Goal: Book appointment/travel/reservation

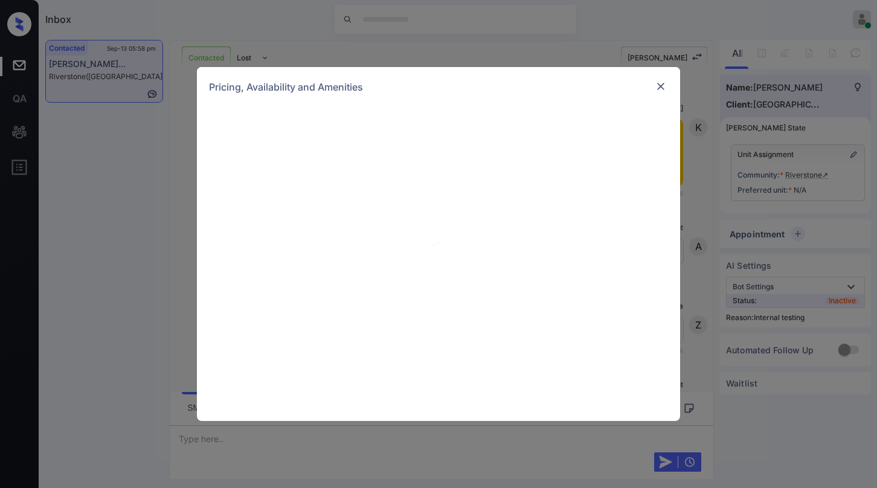
scroll to position [1739, 0]
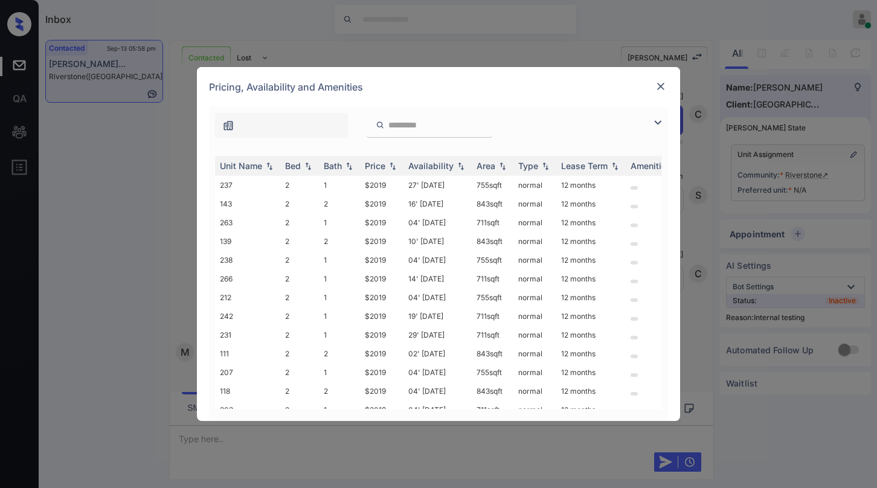
click at [651, 123] on img at bounding box center [657, 122] width 14 height 14
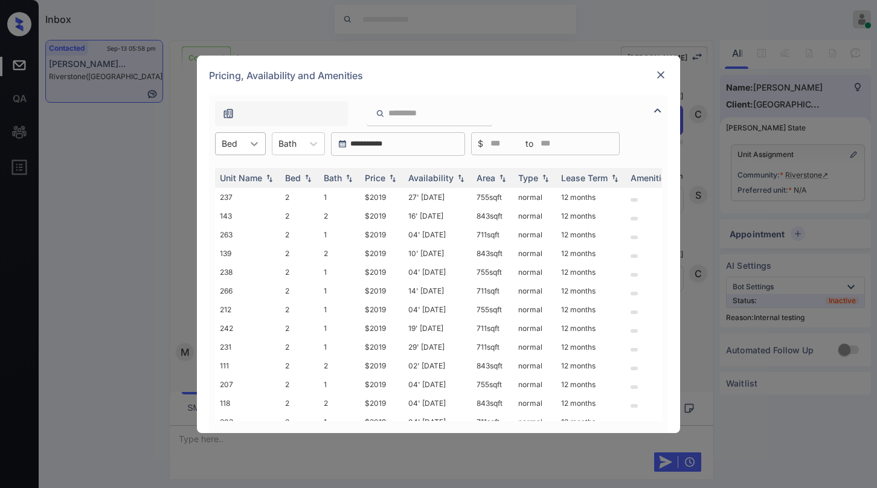
click at [250, 146] on icon at bounding box center [254, 144] width 12 height 12
click at [246, 168] on div "2" at bounding box center [240, 173] width 51 height 22
click at [663, 72] on img at bounding box center [660, 75] width 12 height 12
click at [382, 179] on div "Price" at bounding box center [375, 178] width 21 height 10
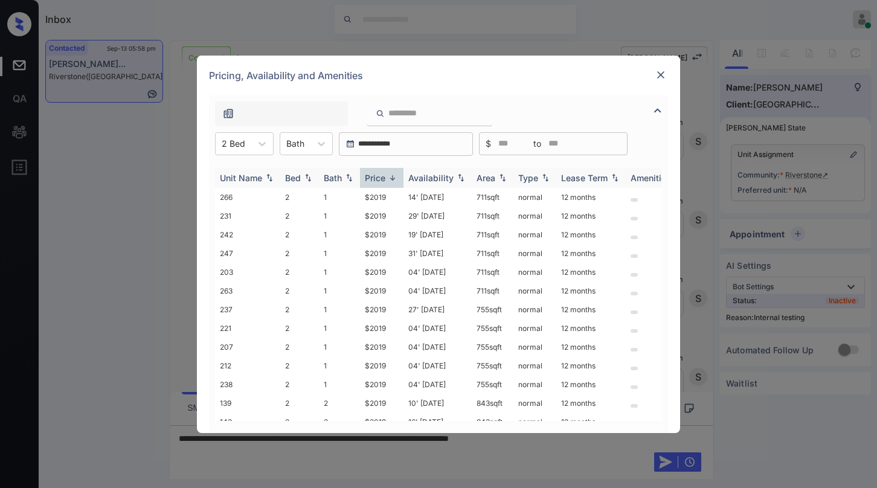
click at [382, 179] on div "Price" at bounding box center [375, 178] width 21 height 10
click at [386, 179] on div "Price" at bounding box center [382, 178] width 34 height 10
click at [388, 179] on img at bounding box center [392, 177] width 12 height 9
click at [389, 179] on img at bounding box center [392, 177] width 12 height 9
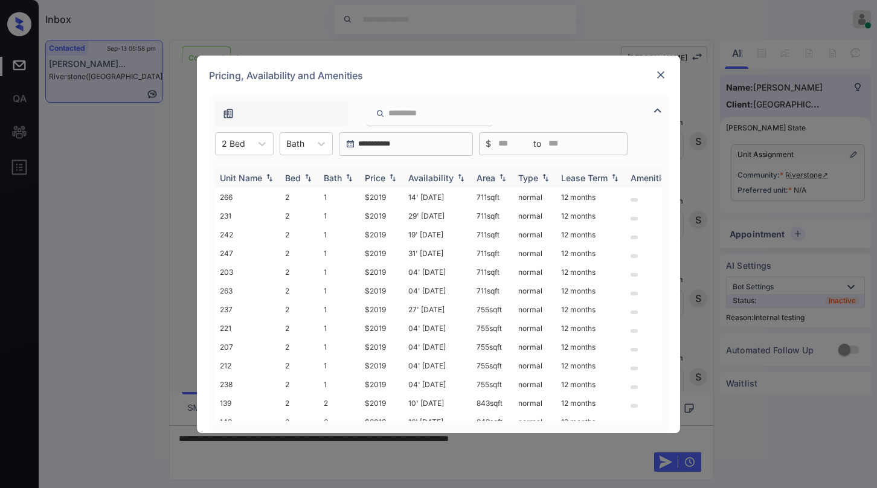
click at [389, 179] on img at bounding box center [392, 177] width 12 height 8
click at [389, 179] on img at bounding box center [392, 177] width 12 height 9
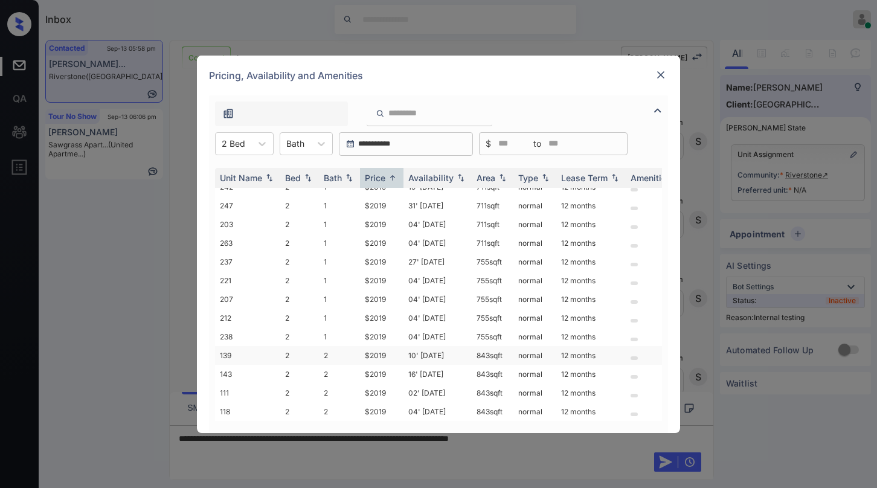
click at [378, 346] on td "$2019" at bounding box center [381, 355] width 43 height 19
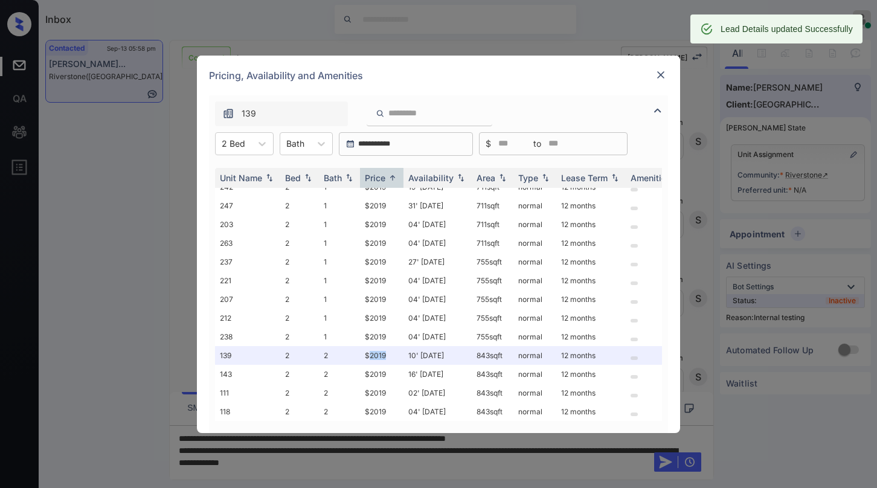
click at [662, 72] on img at bounding box center [660, 75] width 12 height 12
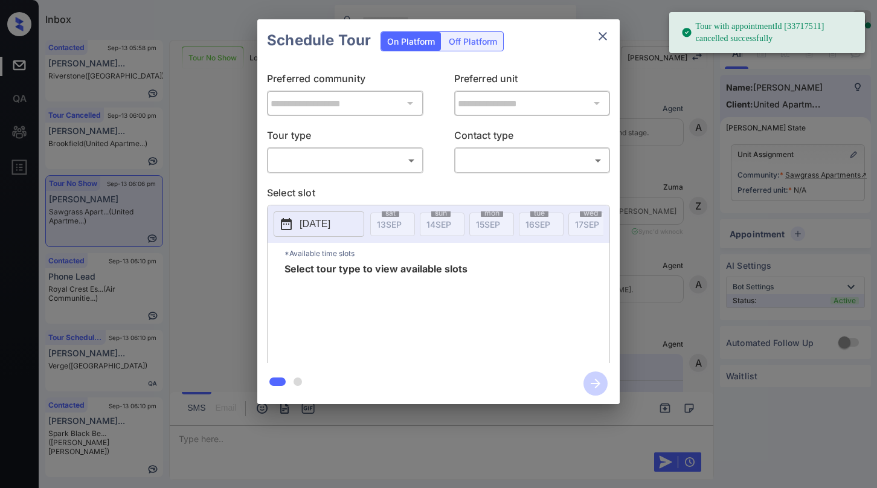
scroll to position [3075, 0]
click at [388, 162] on body "Tour with appointmentId [33717511] cancelled successfully Inbox Paolo Gabriel O…" at bounding box center [438, 244] width 877 height 488
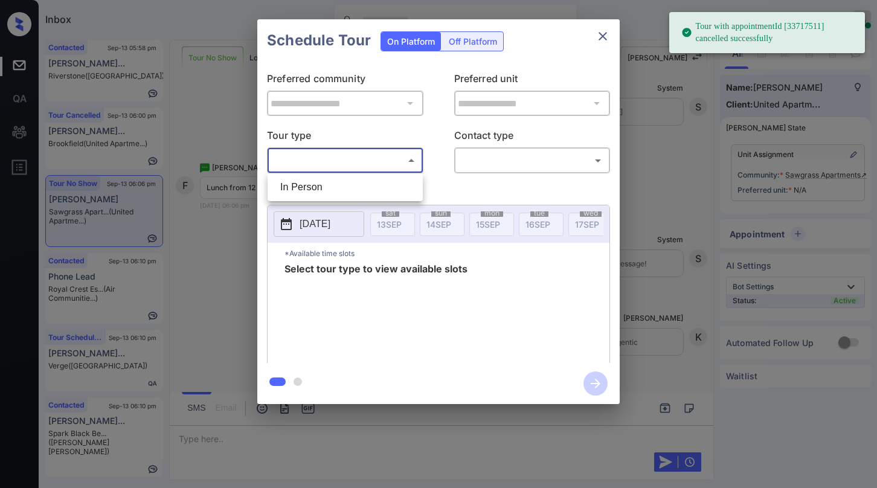
click at [333, 183] on li "In Person" at bounding box center [344, 187] width 149 height 22
type input "********"
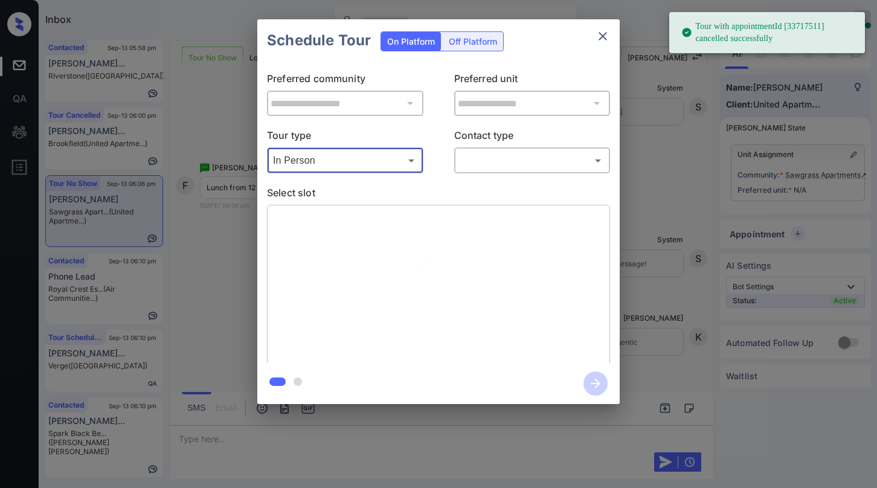
click at [514, 146] on p "Contact type" at bounding box center [532, 137] width 156 height 19
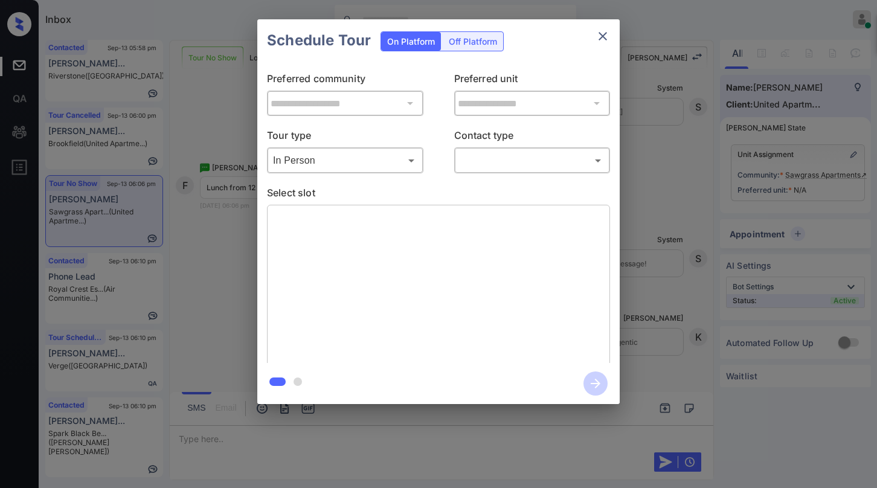
click at [515, 160] on body "Tour with appointmentId [33717511] cancelled successfully Inbox Paolo Gabriel O…" at bounding box center [438, 244] width 877 height 488
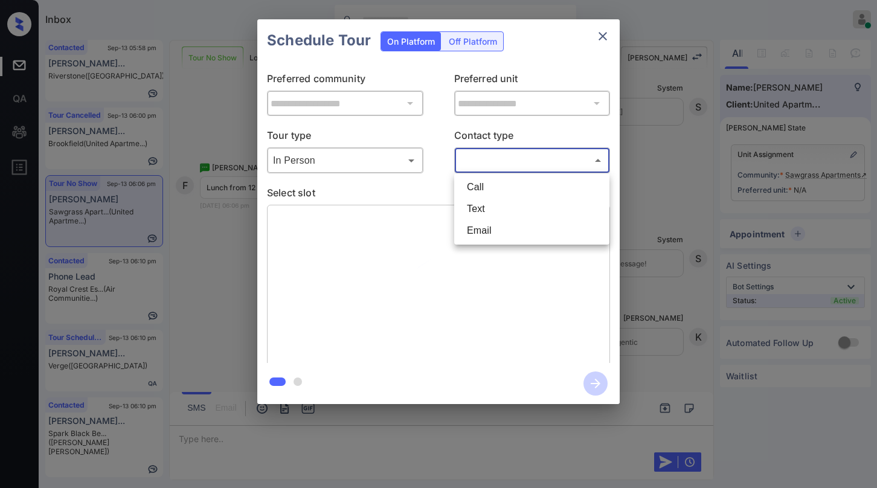
click at [484, 207] on li "Text" at bounding box center [531, 209] width 149 height 22
type input "****"
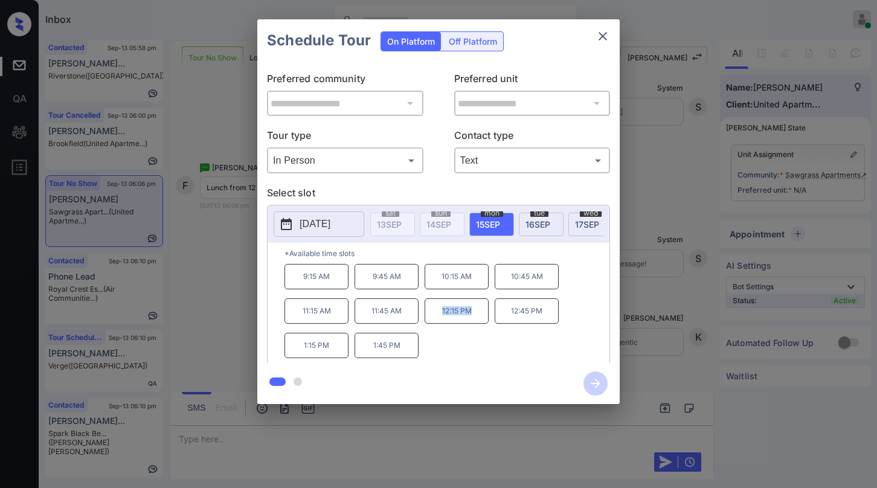
drag, startPoint x: 440, startPoint y: 315, endPoint x: 470, endPoint y: 321, distance: 30.9
click at [470, 322] on p "12:15 PM" at bounding box center [456, 310] width 64 height 25
copy p "12:15 PM"
click at [595, 37] on icon "close" at bounding box center [602, 36] width 14 height 14
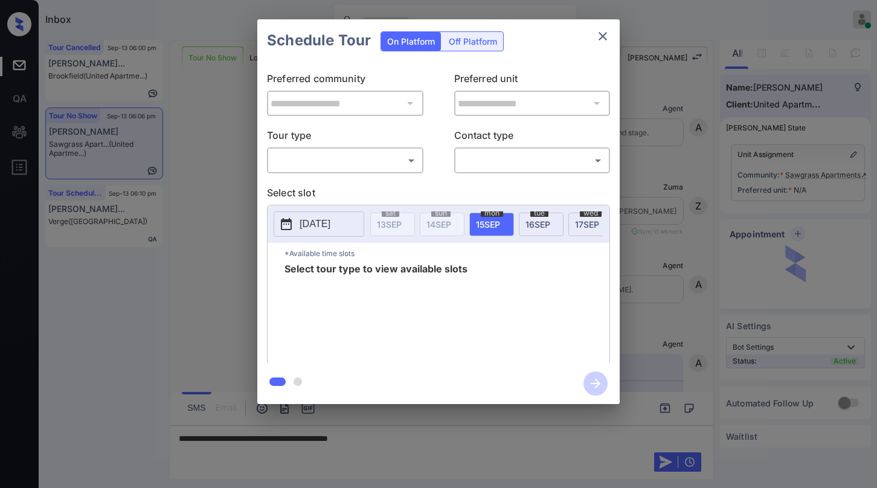
scroll to position [2652, 0]
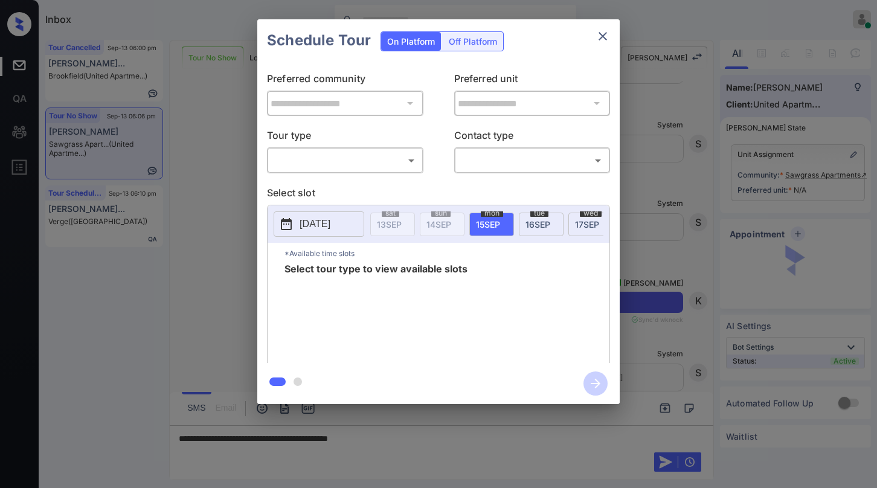
click at [375, 158] on body "Inbox Paolo Gabriel Online Set yourself offline Set yourself on break Profile S…" at bounding box center [438, 244] width 877 height 488
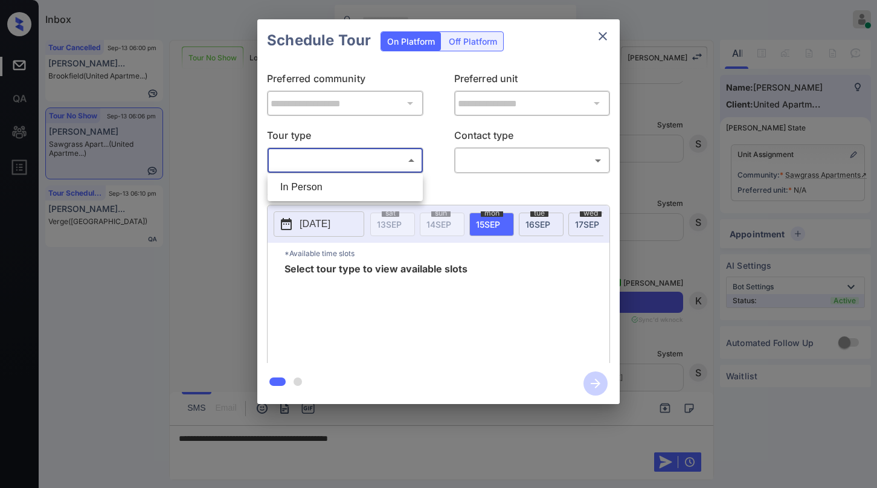
click at [354, 185] on li "In Person" at bounding box center [344, 187] width 149 height 22
type input "********"
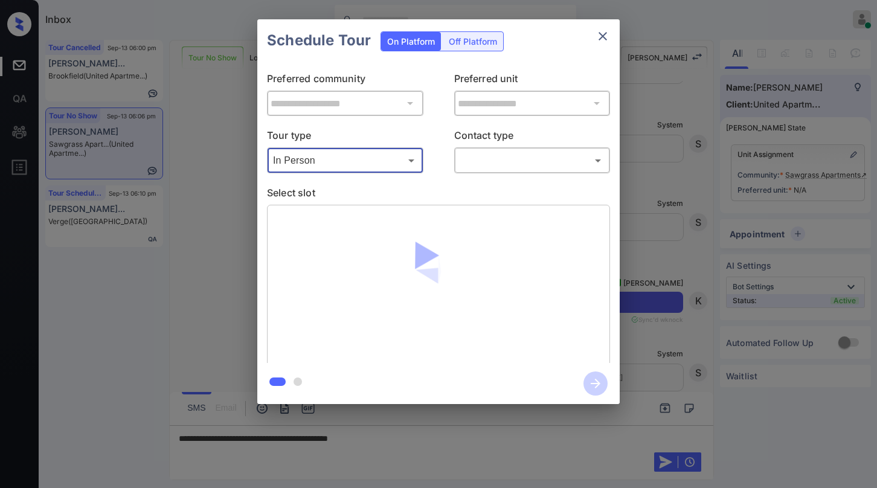
click at [503, 167] on body "Inbox Paolo Gabriel Online Set yourself offline Set yourself on break Profile S…" at bounding box center [438, 244] width 877 height 488
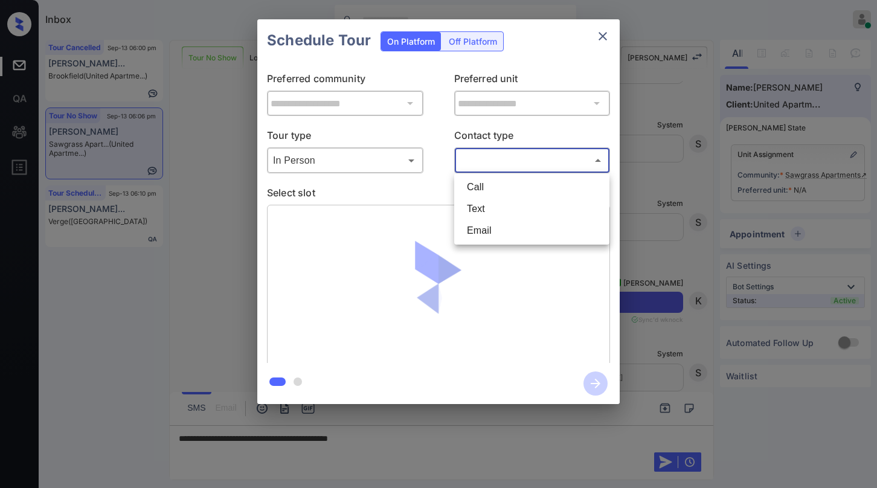
click at [484, 209] on li "Text" at bounding box center [531, 209] width 149 height 22
type input "****"
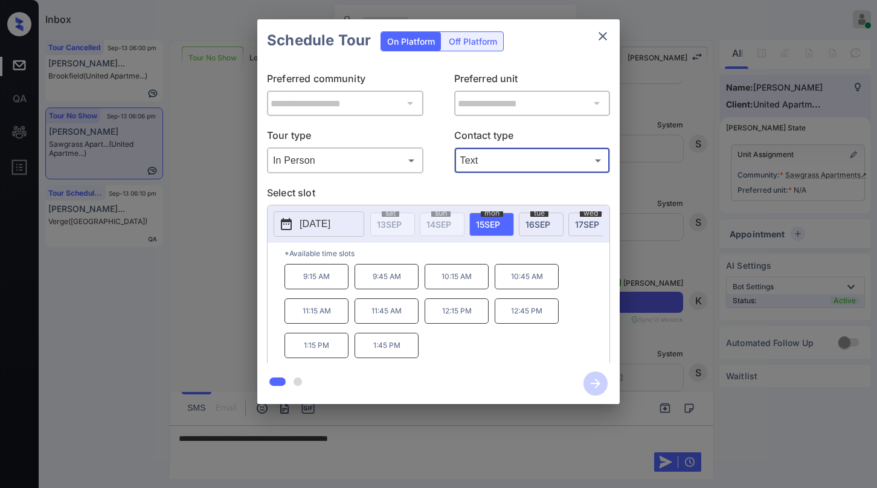
click at [606, 37] on icon "close" at bounding box center [602, 36] width 14 height 14
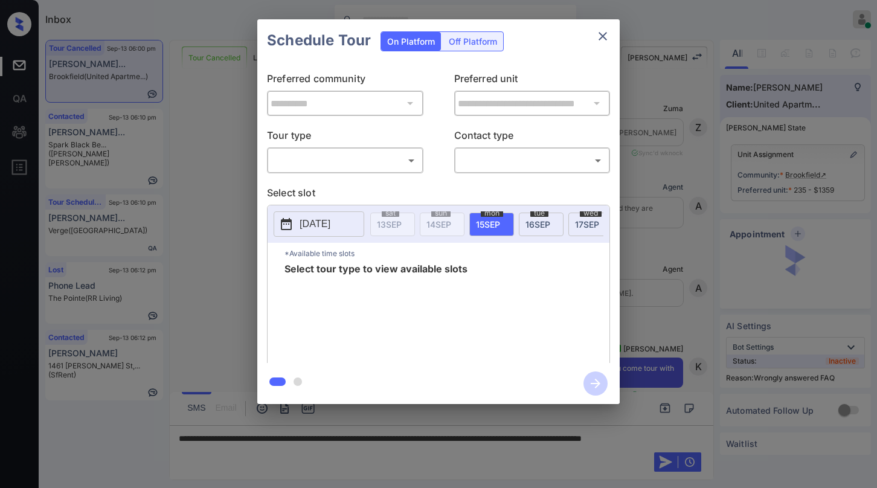
scroll to position [10976, 0]
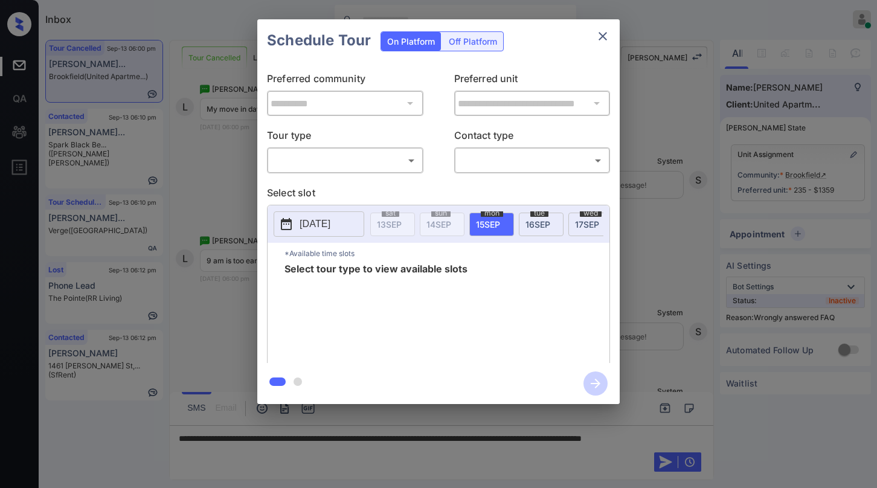
click at [370, 161] on body "Inbox [PERSON_NAME] Online Set yourself offline Set yourself on break Profile S…" at bounding box center [438, 244] width 877 height 488
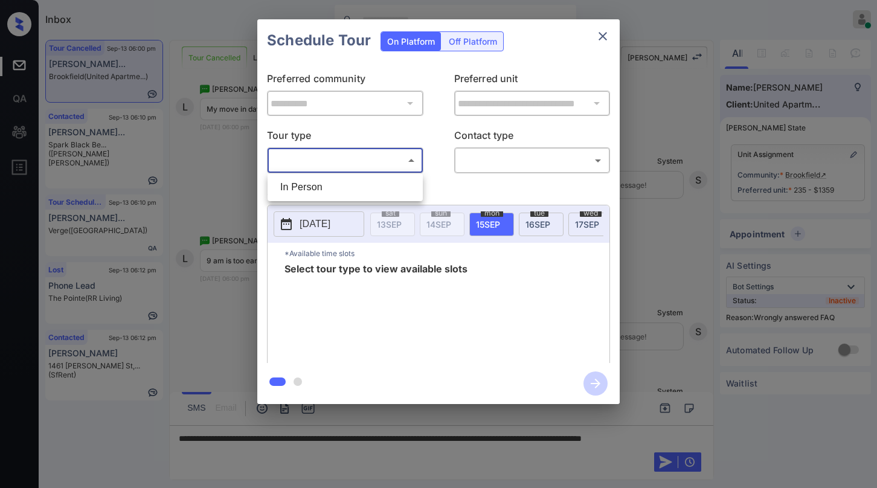
click at [356, 181] on li "In Person" at bounding box center [344, 187] width 149 height 22
type input "********"
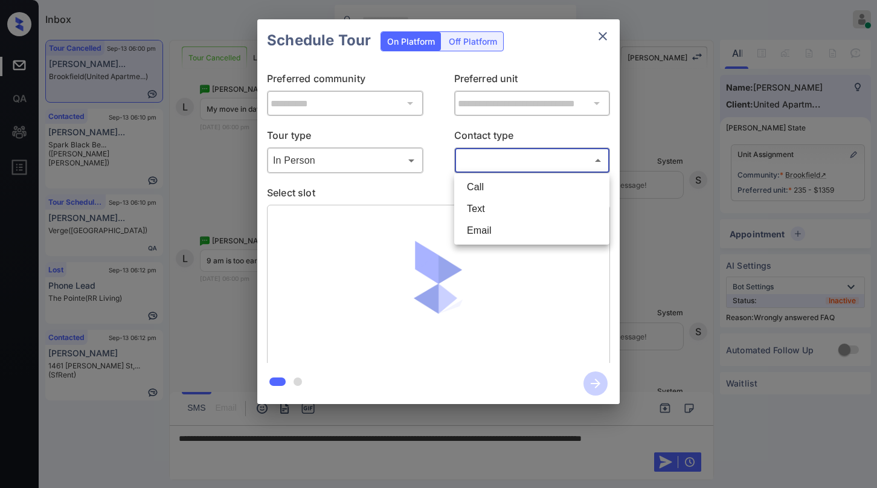
click at [488, 165] on body "Inbox [PERSON_NAME] Online Set yourself offline Set yourself on break Profile S…" at bounding box center [438, 244] width 877 height 488
click at [489, 207] on li "Text" at bounding box center [531, 209] width 149 height 22
type input "****"
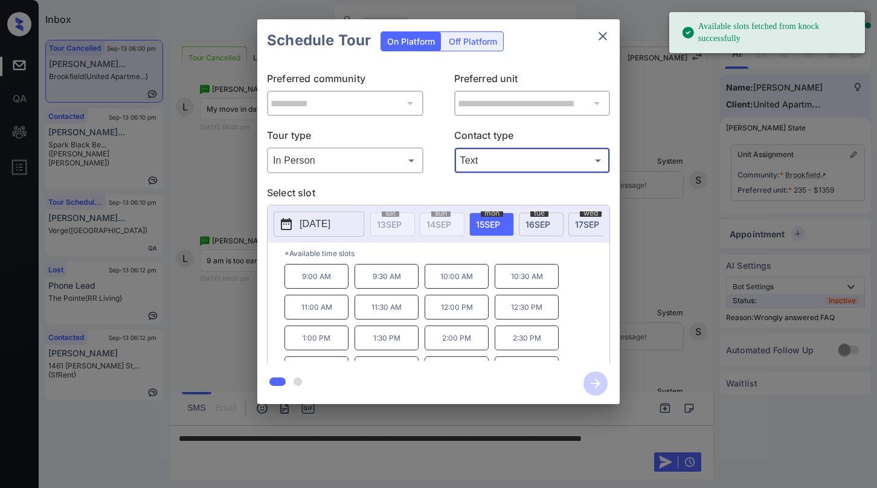
click at [528, 223] on span "16 SEP" at bounding box center [537, 224] width 25 height 10
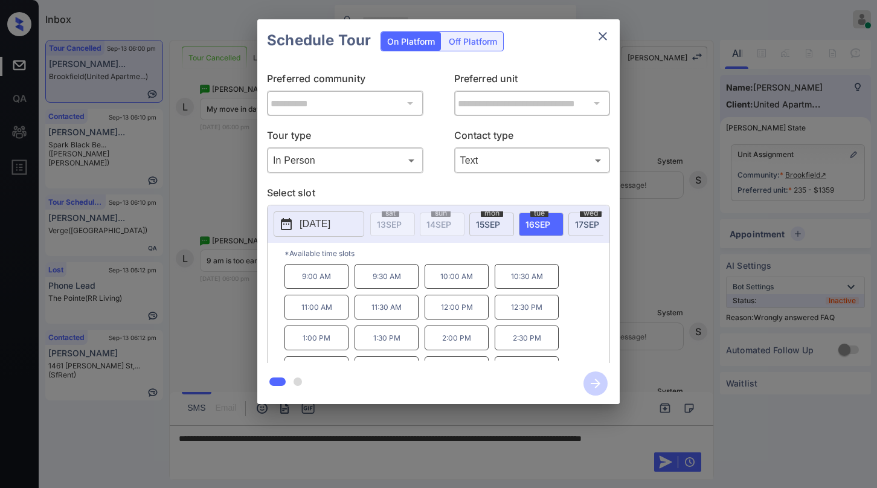
click at [457, 348] on p "2:00 PM" at bounding box center [456, 337] width 64 height 25
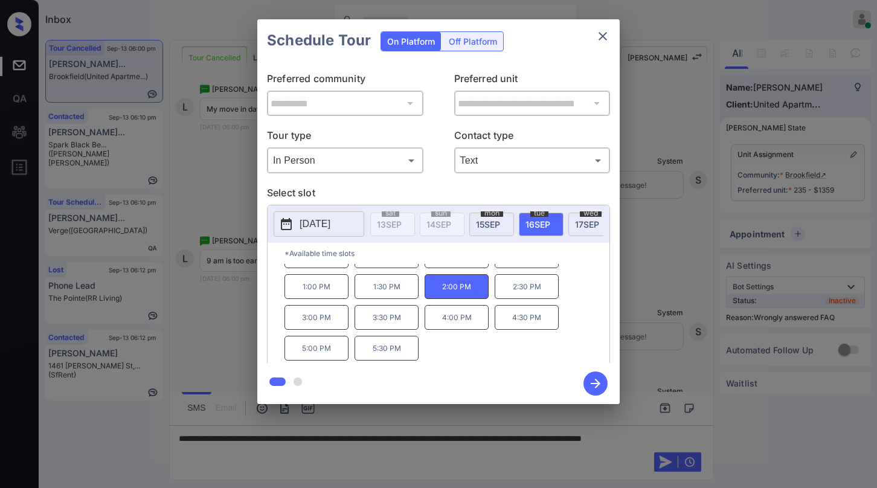
click at [605, 31] on icon "close" at bounding box center [602, 36] width 14 height 14
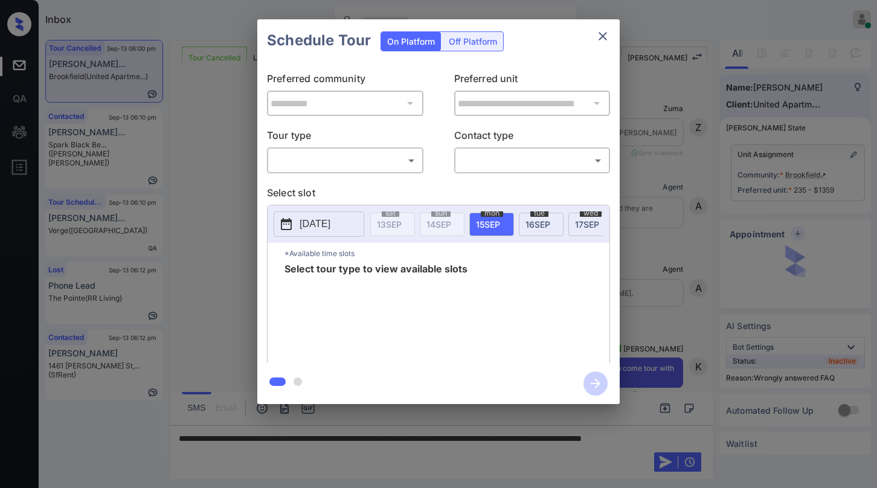
scroll to position [10994, 0]
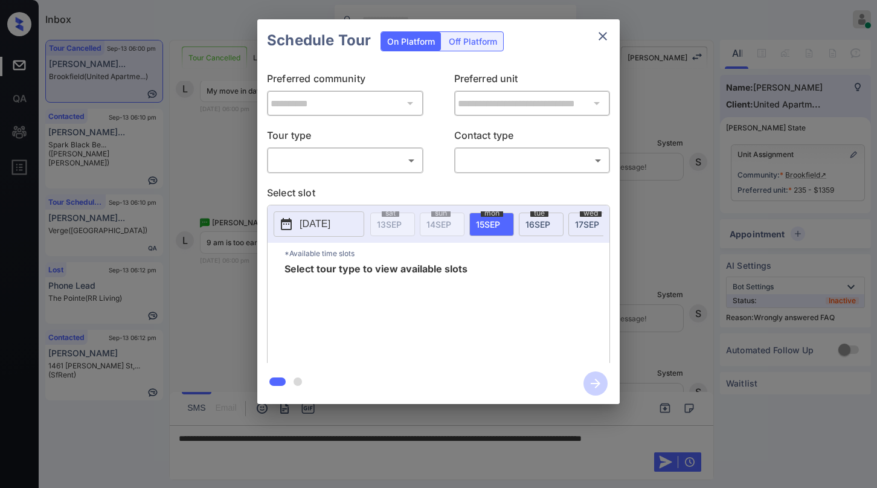
click at [325, 171] on div "​ ​" at bounding box center [345, 160] width 156 height 26
click at [339, 173] on div "​ ​" at bounding box center [345, 160] width 156 height 26
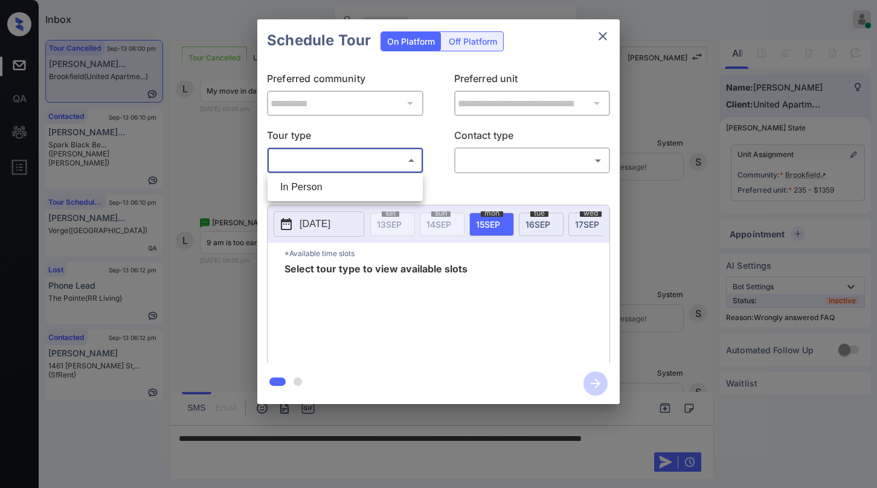
click at [340, 168] on body "Inbox [PERSON_NAME] Online Set yourself offline Set yourself on break Profile S…" at bounding box center [438, 244] width 877 height 488
click at [333, 185] on li "In Person" at bounding box center [344, 187] width 149 height 22
type input "********"
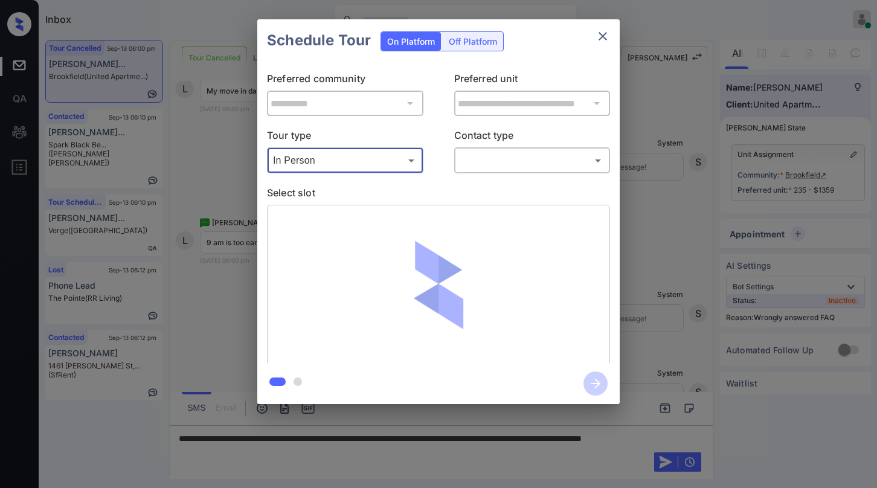
click at [481, 161] on body "Inbox [PERSON_NAME] Online Set yourself offline Set yourself on break Profile S…" at bounding box center [438, 244] width 877 height 488
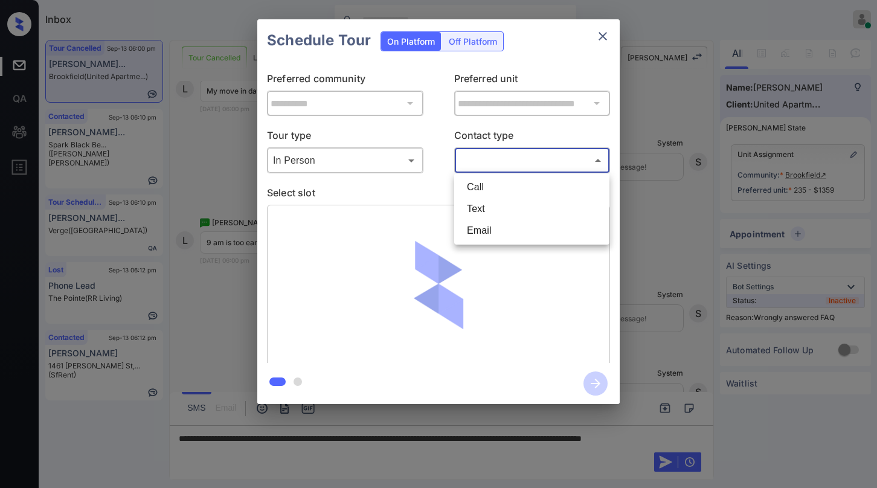
click at [472, 206] on li "Text" at bounding box center [531, 209] width 149 height 22
type input "****"
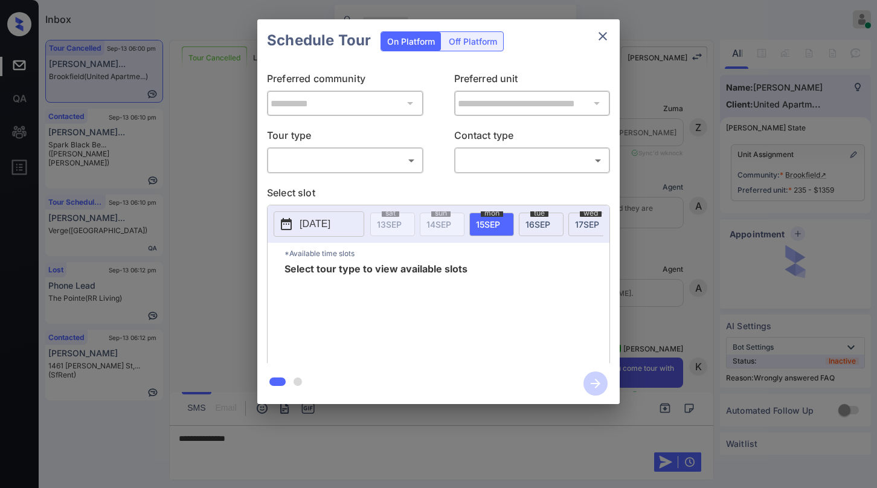
scroll to position [9424, 0]
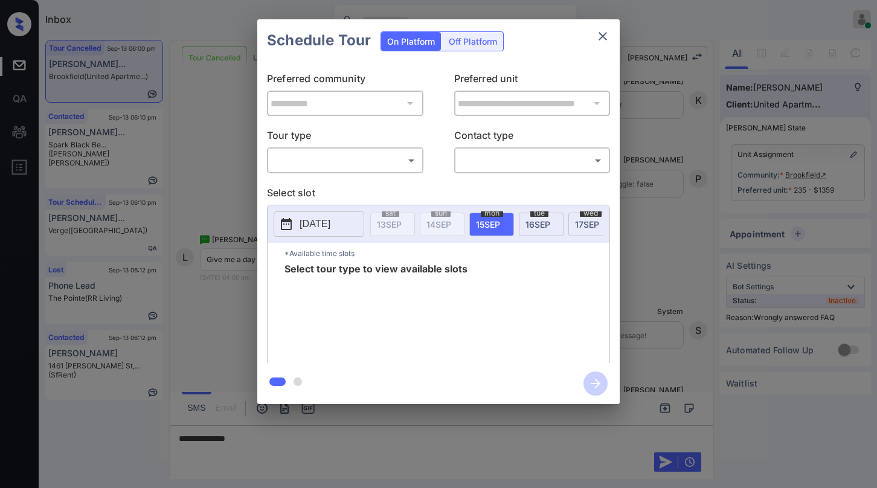
click at [318, 168] on body "Inbox [PERSON_NAME] Online Set yourself offline Set yourself on break Profile S…" at bounding box center [438, 244] width 877 height 488
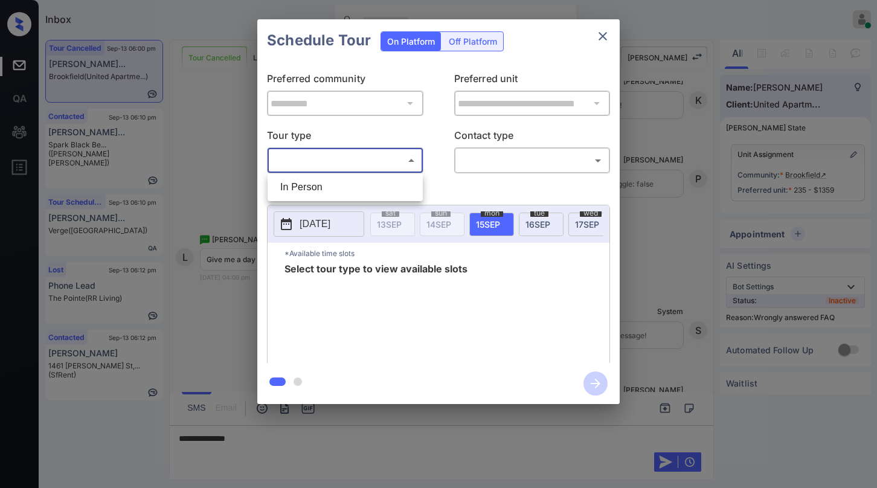
click at [325, 190] on li "In Person" at bounding box center [344, 187] width 149 height 22
type input "********"
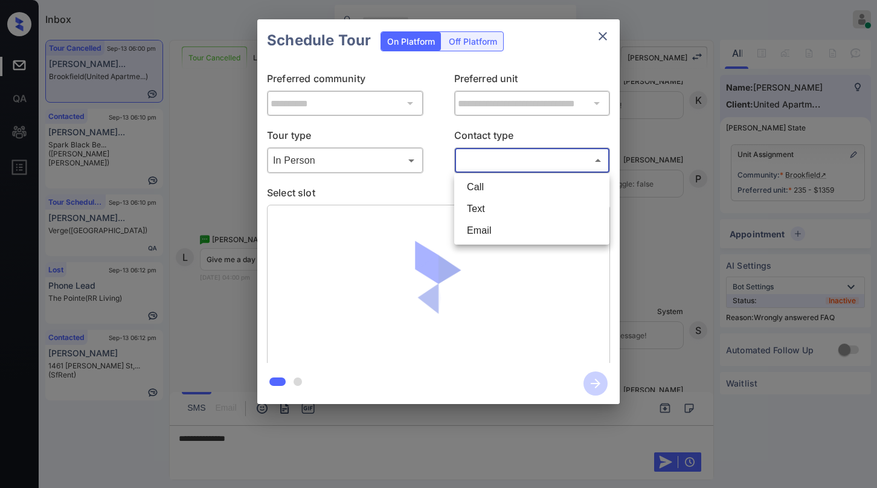
click at [485, 158] on body "Inbox [PERSON_NAME] Online Set yourself offline Set yourself on break Profile S…" at bounding box center [438, 244] width 877 height 488
click at [472, 202] on li "Text" at bounding box center [531, 209] width 149 height 22
type input "****"
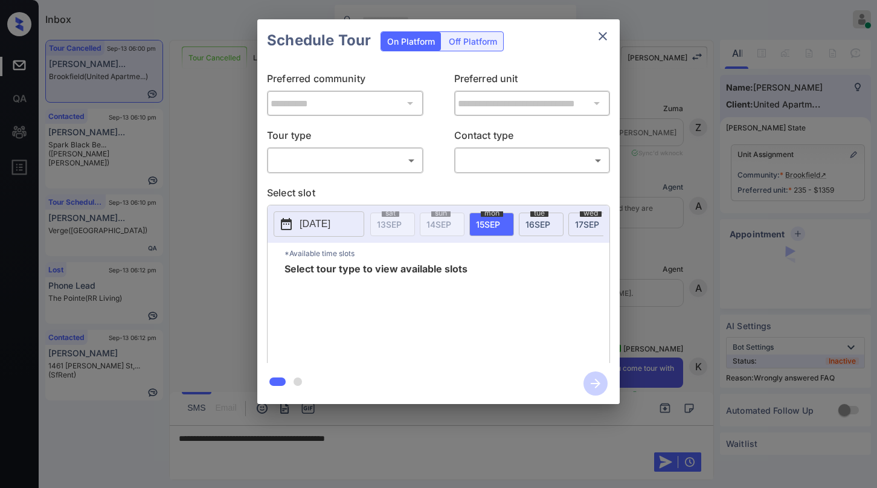
scroll to position [9424, 0]
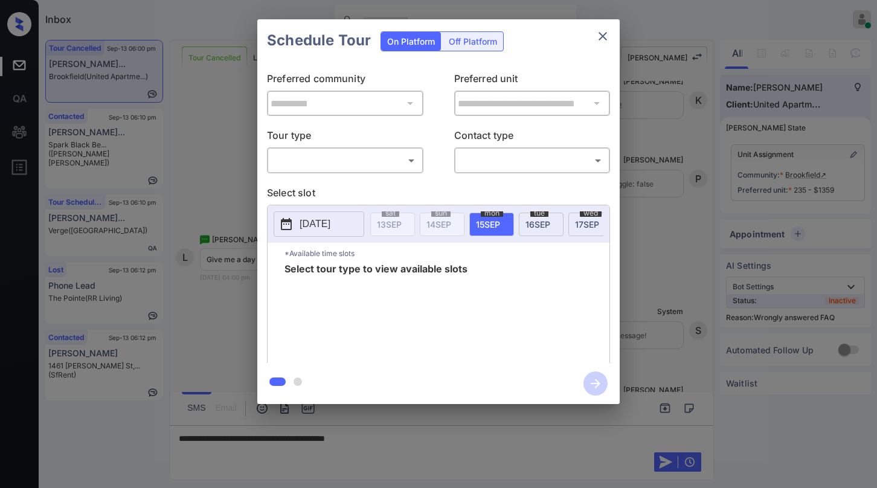
click at [374, 153] on body "Inbox [PERSON_NAME] Online Set yourself offline Set yourself on break Profile S…" at bounding box center [438, 244] width 877 height 488
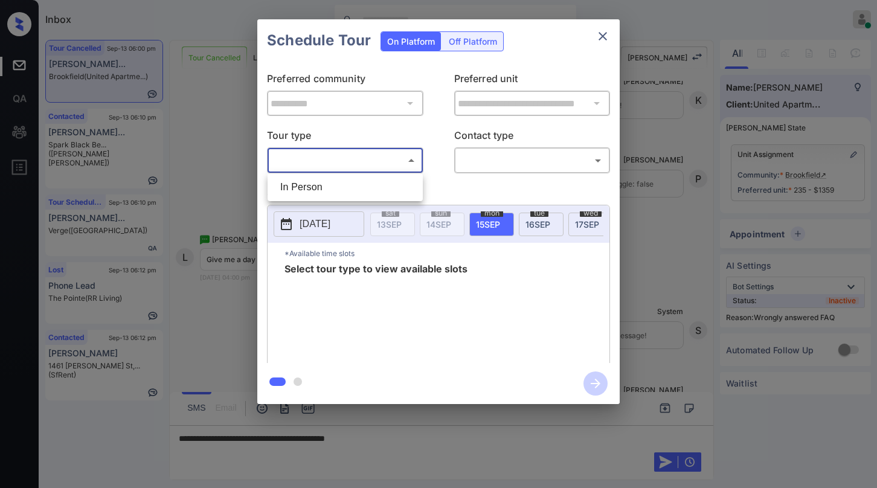
click at [327, 191] on li "In Person" at bounding box center [344, 187] width 149 height 22
type input "********"
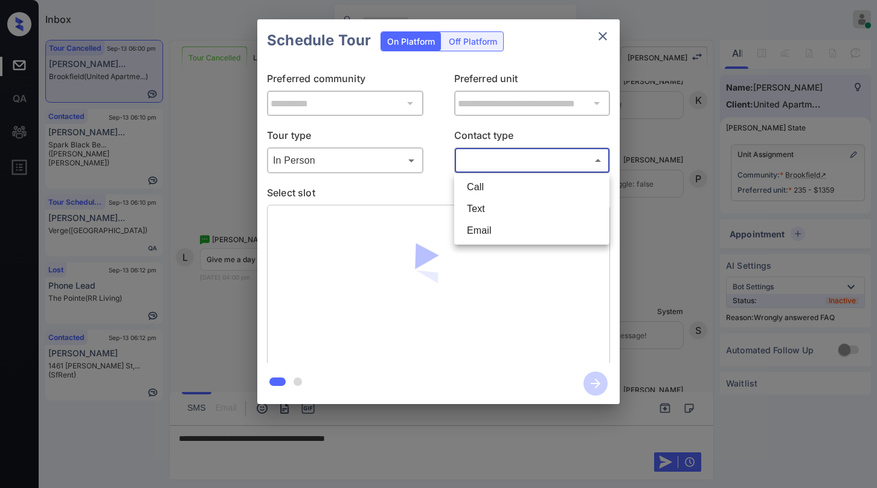
click at [471, 161] on body "Inbox [PERSON_NAME] Online Set yourself offline Set yourself on break Profile S…" at bounding box center [438, 244] width 877 height 488
click at [482, 206] on li "Text" at bounding box center [531, 209] width 149 height 22
type input "****"
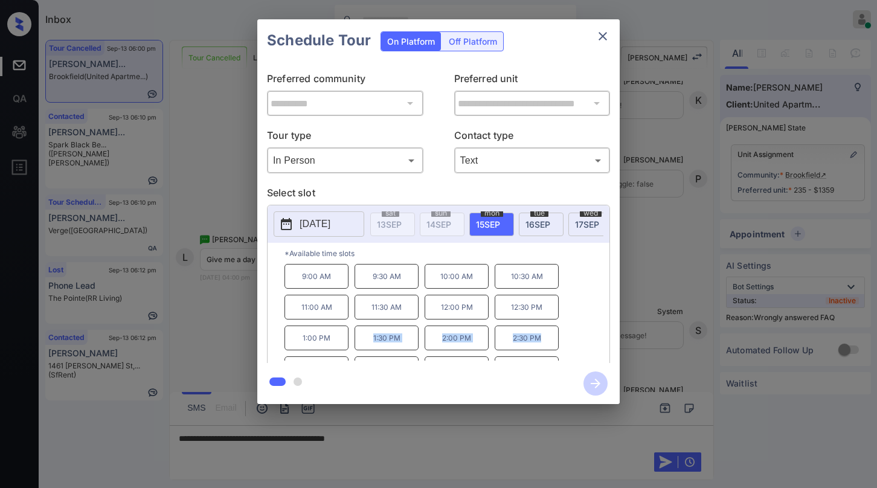
drag, startPoint x: 374, startPoint y: 338, endPoint x: 567, endPoint y: 338, distance: 193.2
click at [567, 338] on div "9:00 AM 9:30 AM 10:00 AM 10:30 AM 11:00 AM 11:30 AM 12:00 PM 12:30 PM 1:00 PM 1…" at bounding box center [446, 312] width 325 height 97
copy div "1:30 PM 2:00 PM 2:30 PM"
click at [603, 33] on icon "close" at bounding box center [602, 36] width 14 height 14
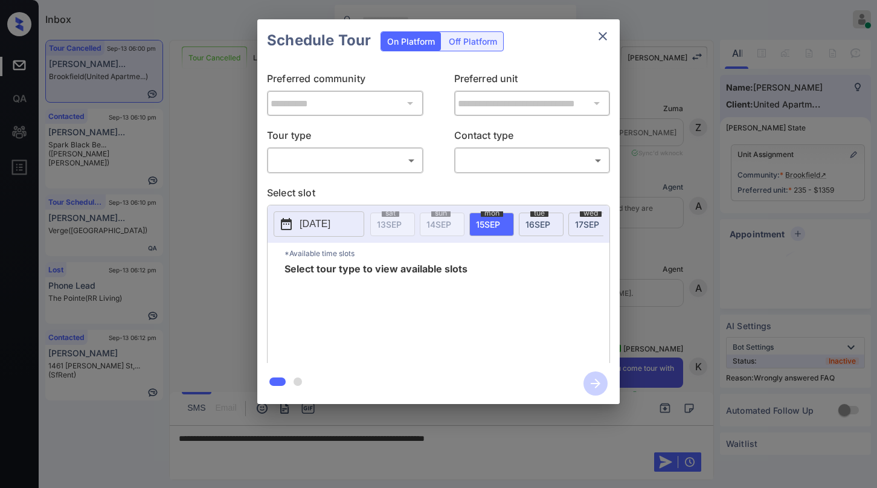
scroll to position [10934, 0]
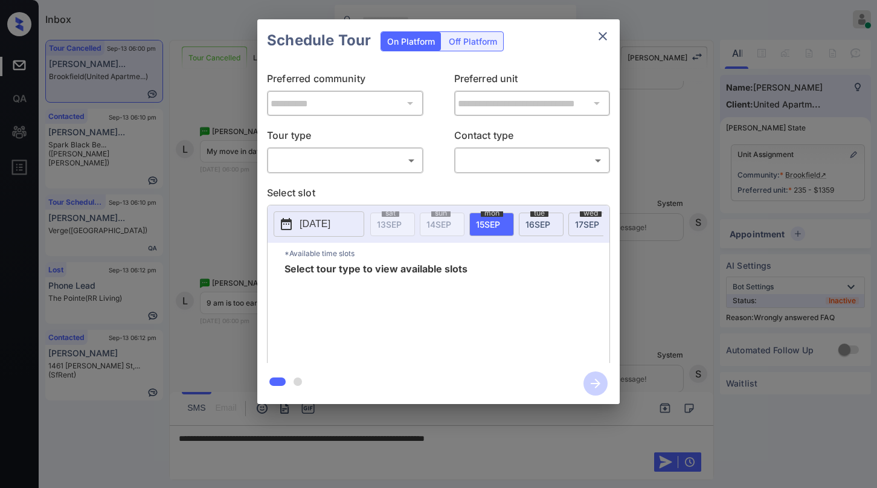
click at [337, 165] on body "Inbox [PERSON_NAME] Online Set yourself offline Set yourself on break Profile S…" at bounding box center [438, 244] width 877 height 488
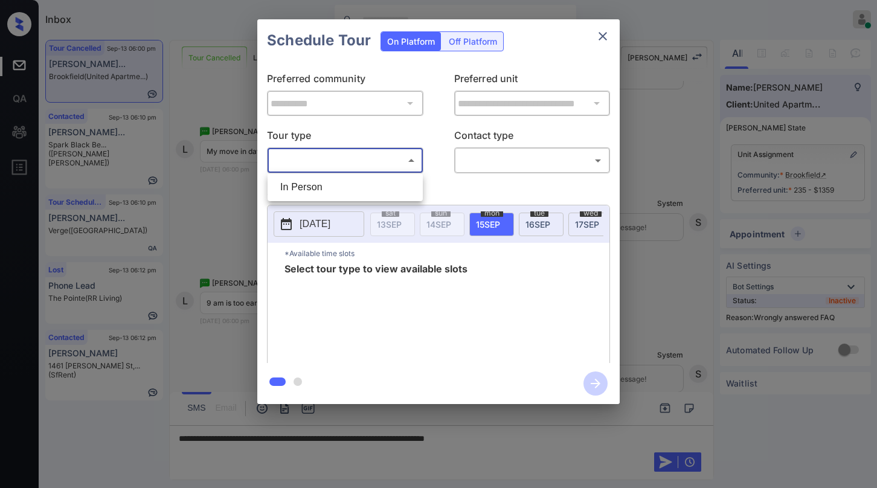
click at [331, 187] on li "In Person" at bounding box center [344, 187] width 149 height 22
type input "********"
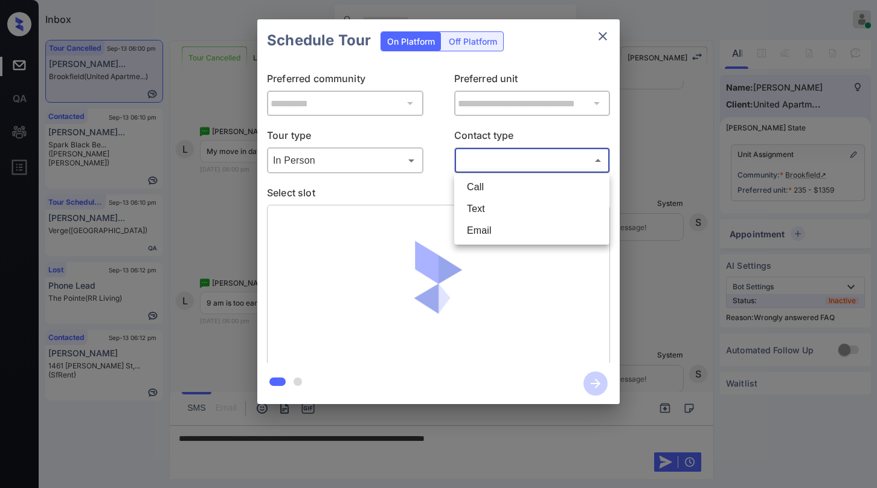
click at [498, 153] on body "Inbox Paolo Gabriel Online Set yourself offline Set yourself on break Profile S…" at bounding box center [438, 244] width 877 height 488
click at [492, 203] on li "Text" at bounding box center [531, 209] width 149 height 22
type input "****"
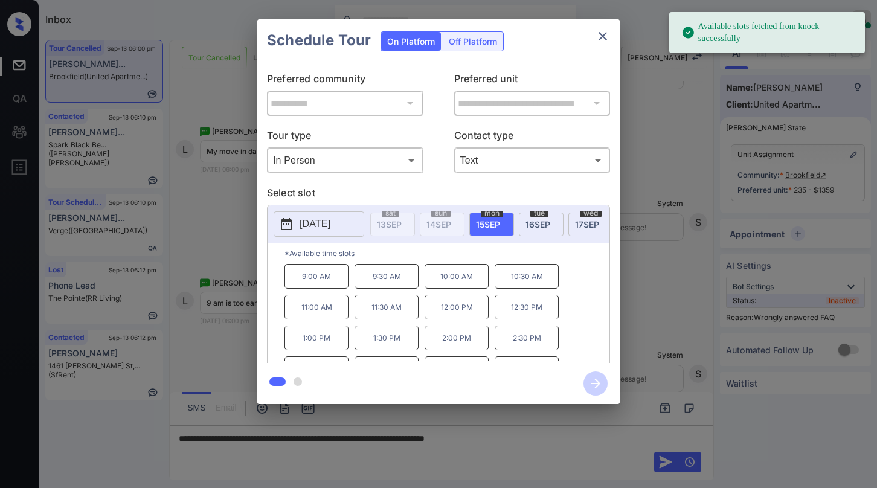
click at [487, 224] on span "15 SEP" at bounding box center [488, 224] width 24 height 10
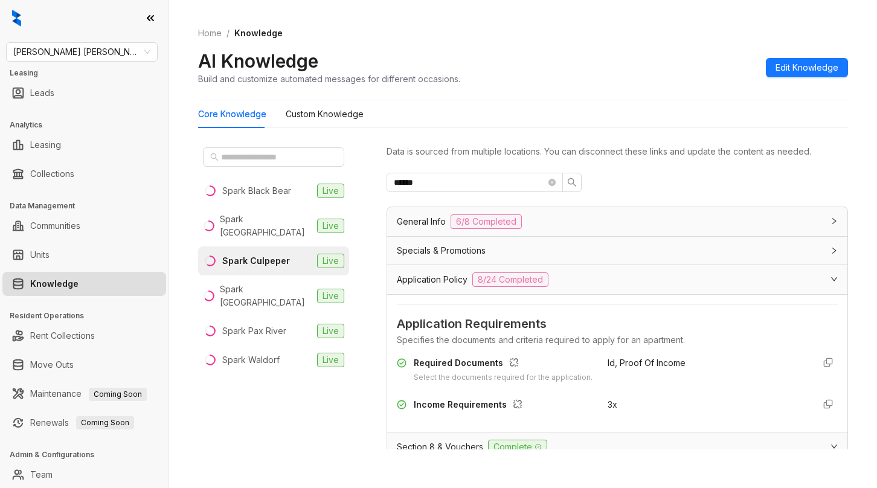
scroll to position [185, 0]
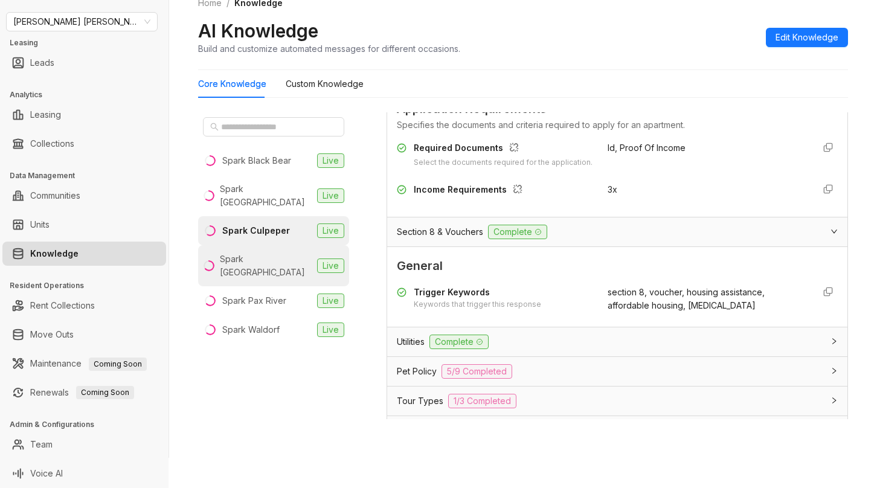
click at [268, 252] on div "Spark [GEOGRAPHIC_DATA]" at bounding box center [266, 265] width 92 height 27
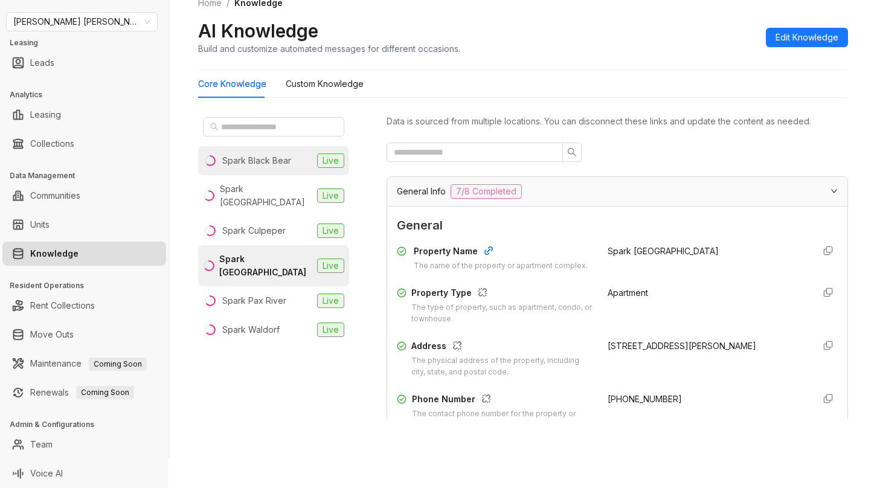
click at [275, 161] on div "Spark Black Bear" at bounding box center [256, 160] width 69 height 13
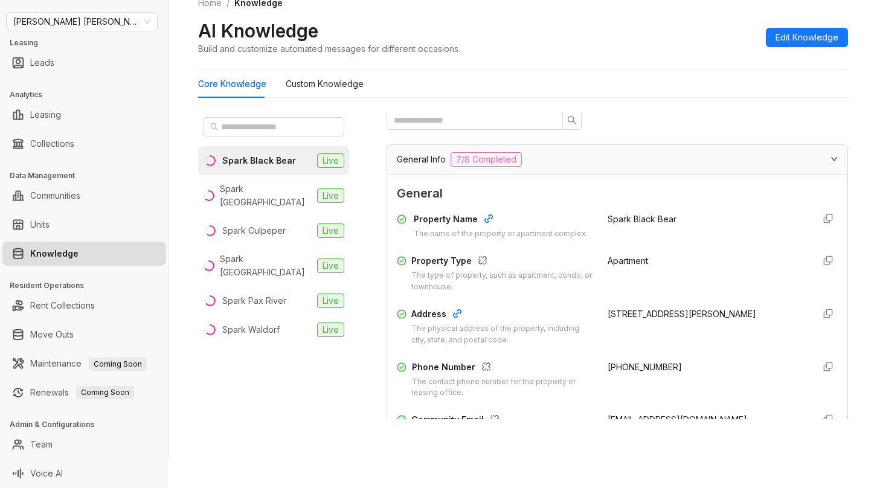
scroll to position [60, 0]
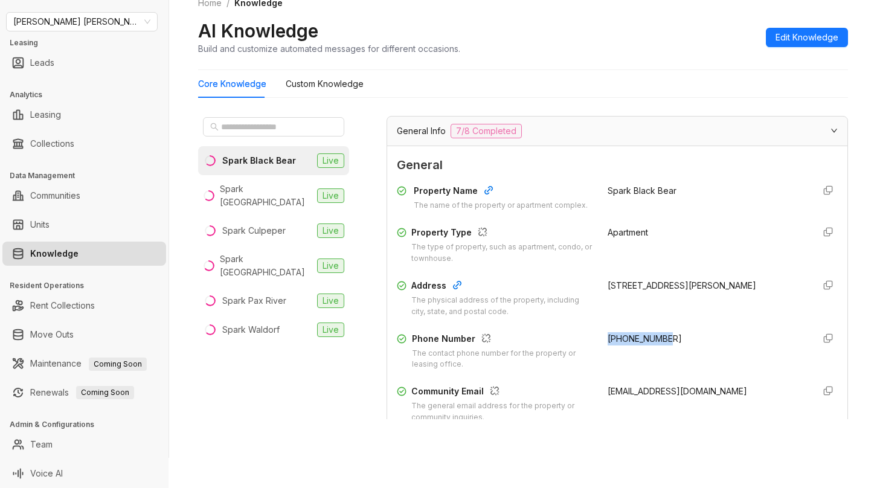
drag, startPoint x: 591, startPoint y: 350, endPoint x: 657, endPoint y: 339, distance: 66.6
click at [657, 339] on div "Property Name The name of the property or apartment complex. Spark Black Bear P…" at bounding box center [617, 329] width 441 height 301
copy span "[PHONE_NUMBER]"
